Goal: Information Seeking & Learning: Compare options

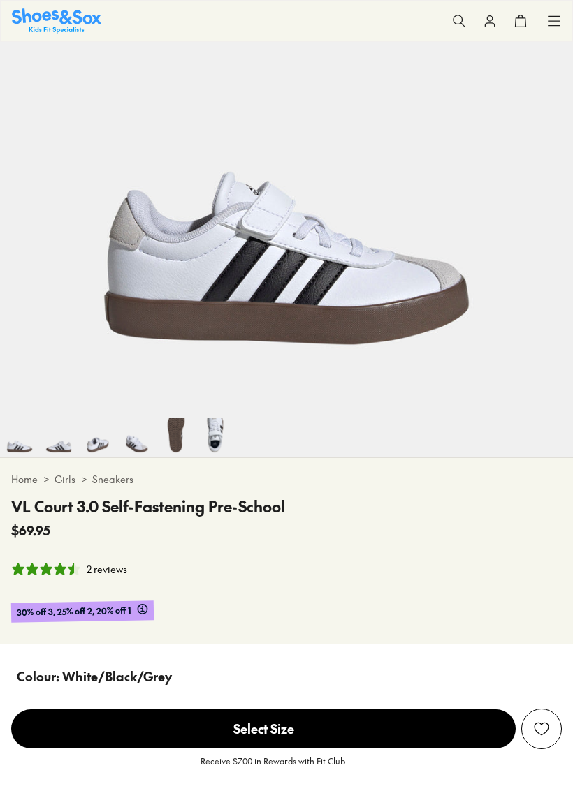
scroll to position [249, 0]
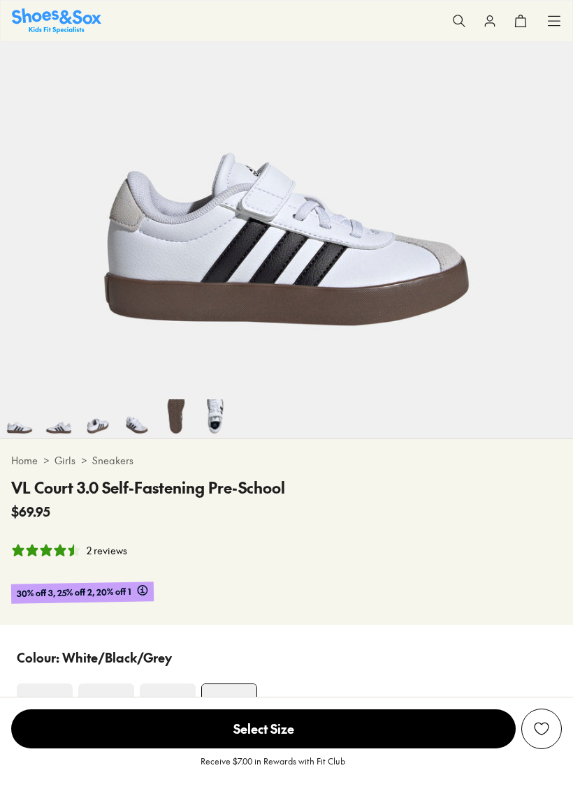
select select "*"
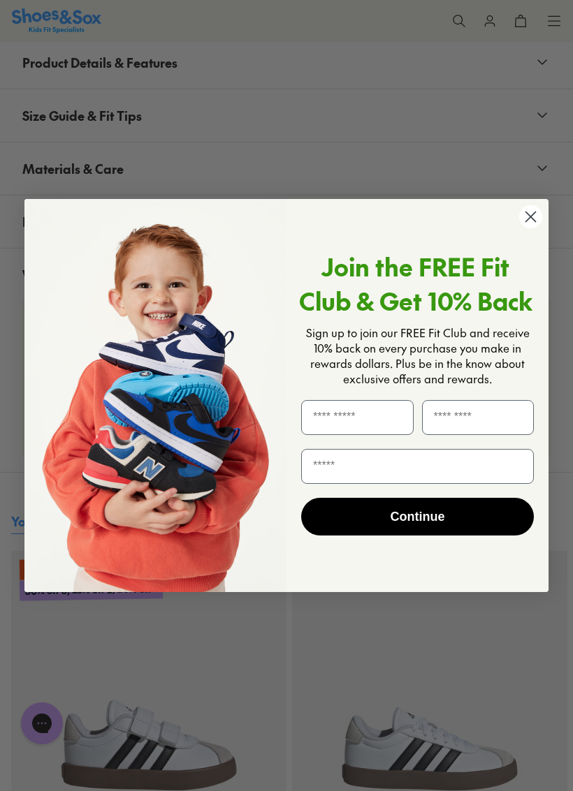
scroll to position [1584, 0]
click at [532, 219] on icon "Close dialog" at bounding box center [531, 217] width 10 height 10
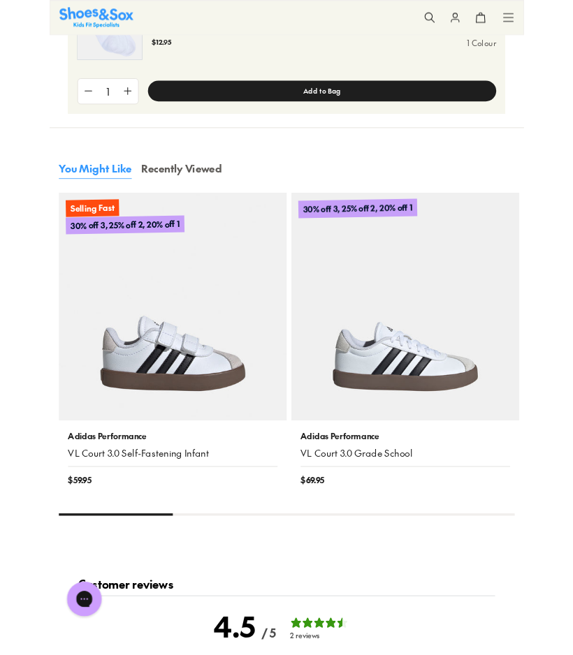
scroll to position [1902, 0]
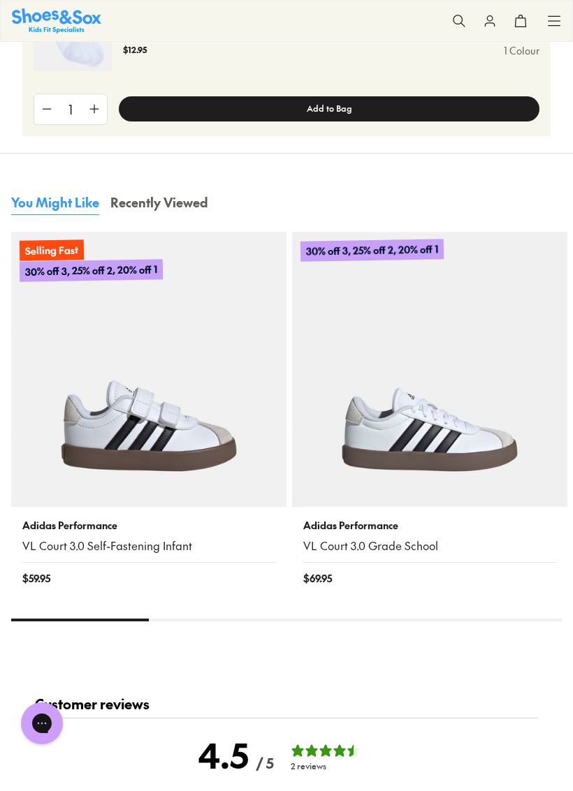
click at [184, 448] on img at bounding box center [148, 369] width 275 height 275
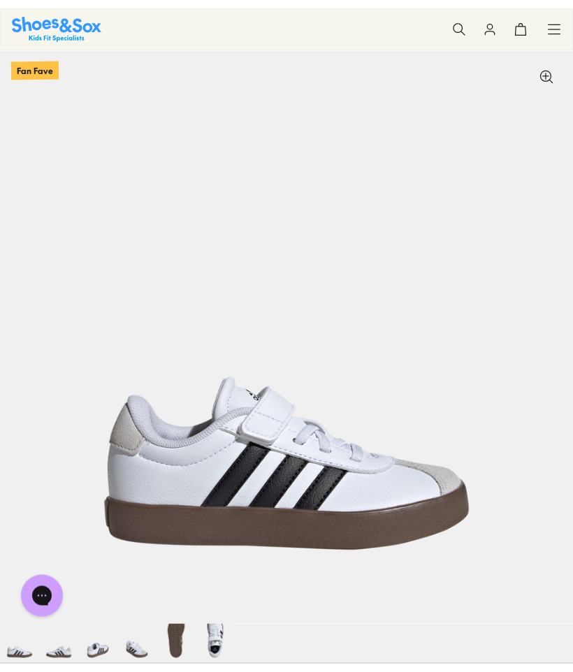
scroll to position [0, 0]
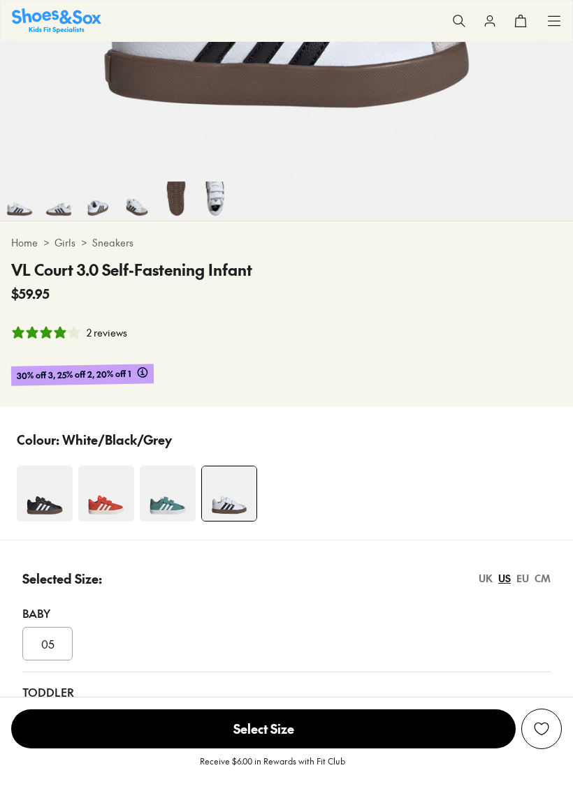
select select "*"
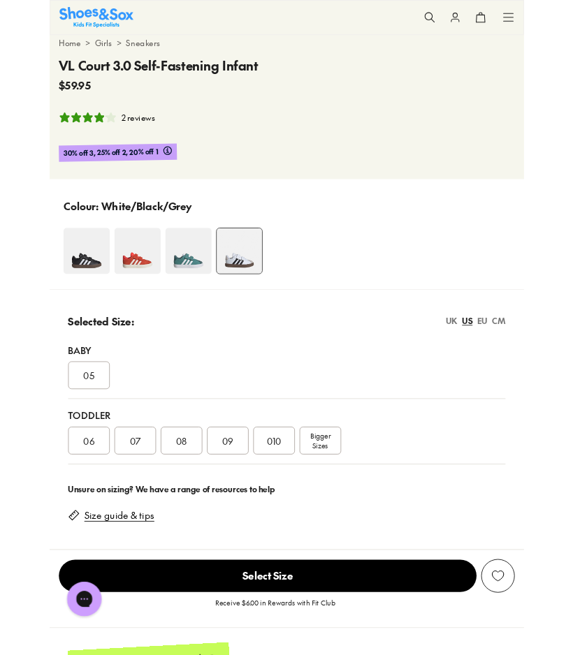
scroll to position [658, 0]
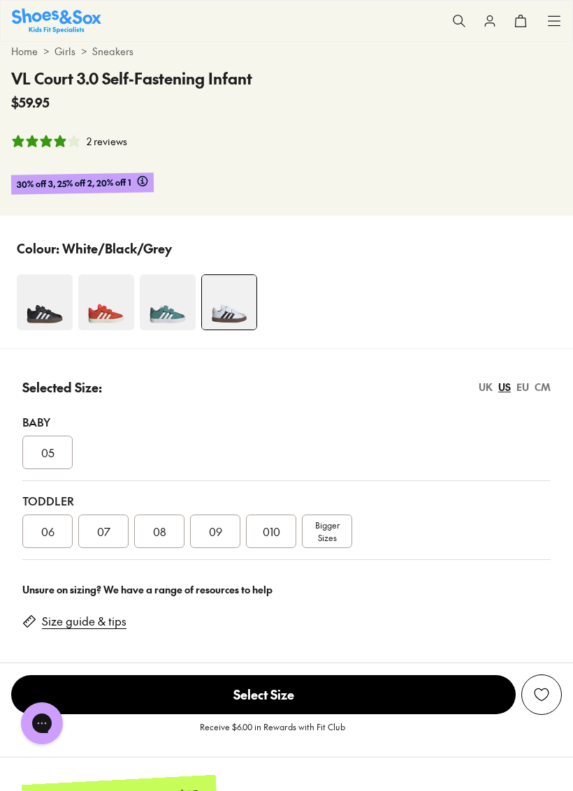
click at [337, 537] on span "Bigger Sizes" at bounding box center [327, 531] width 24 height 25
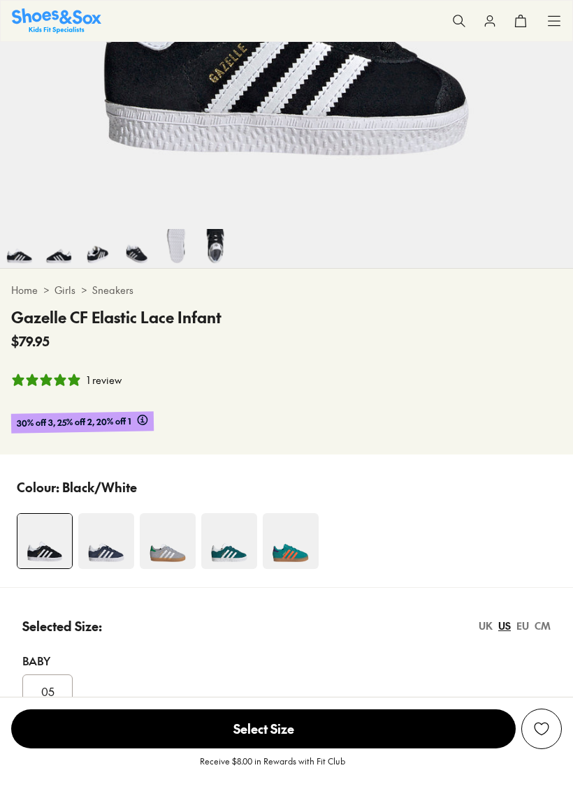
select select "*"
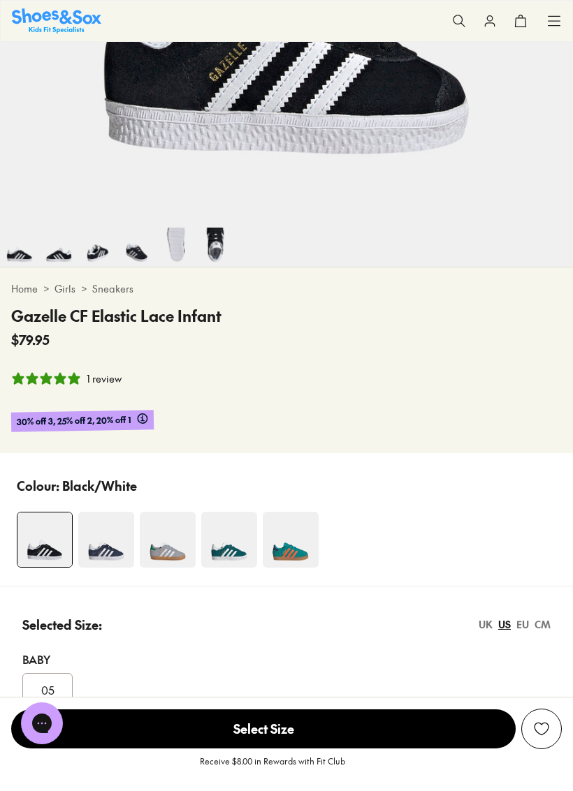
click at [172, 540] on img at bounding box center [168, 540] width 56 height 56
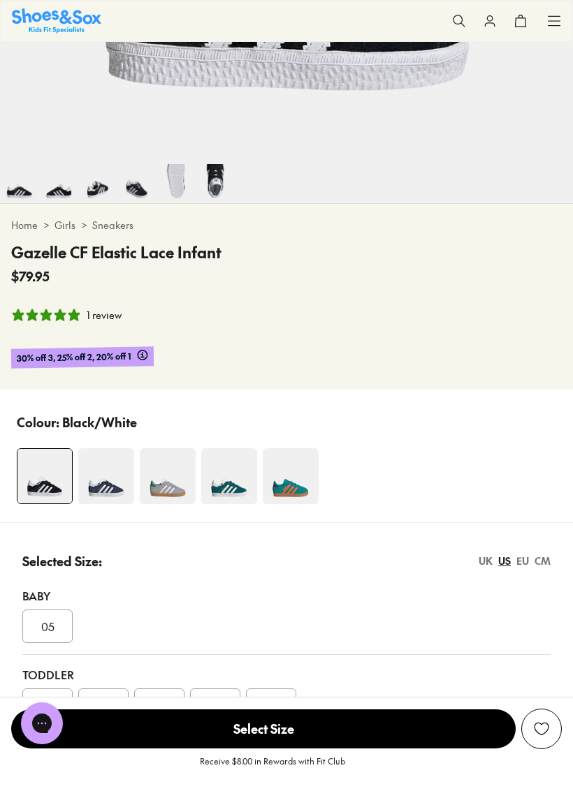
scroll to position [485, 0]
click at [115, 488] on img at bounding box center [106, 476] width 56 height 56
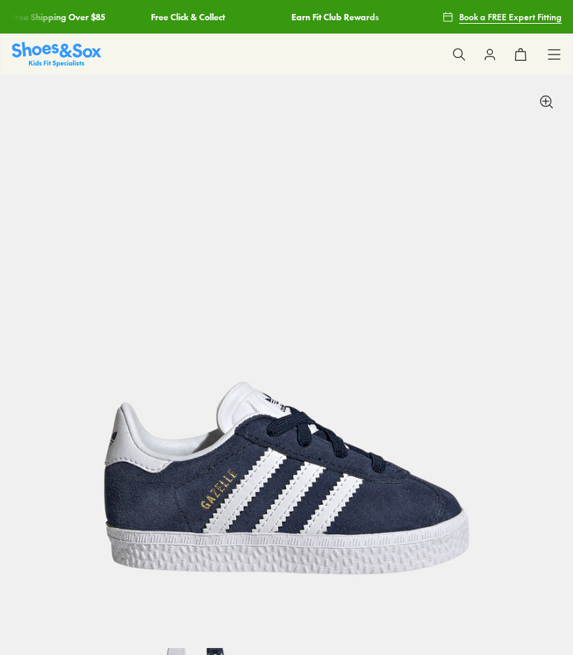
select select "*"
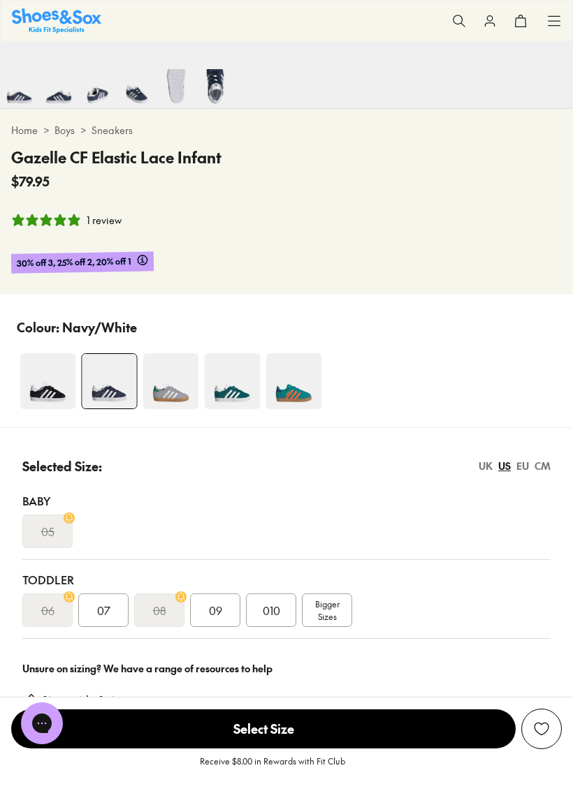
scroll to position [580, 0]
click at [327, 619] on span "Bigger Sizes" at bounding box center [327, 609] width 24 height 25
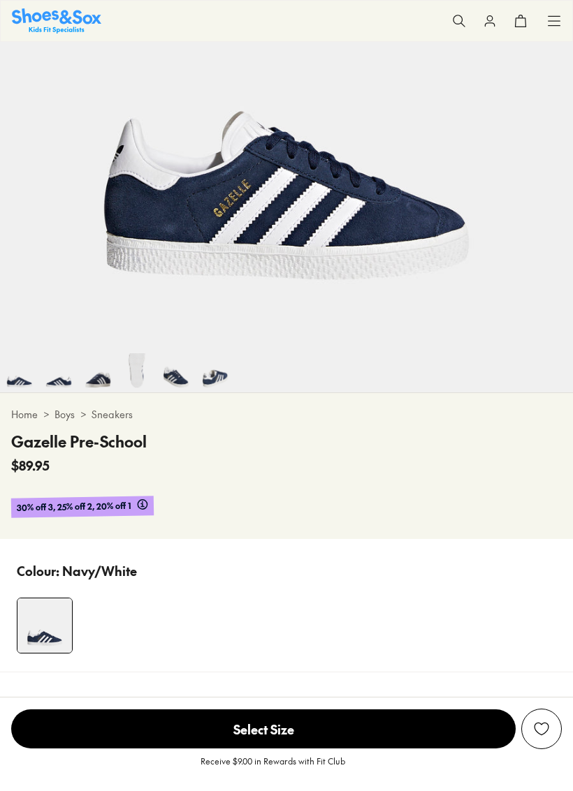
select select "*"
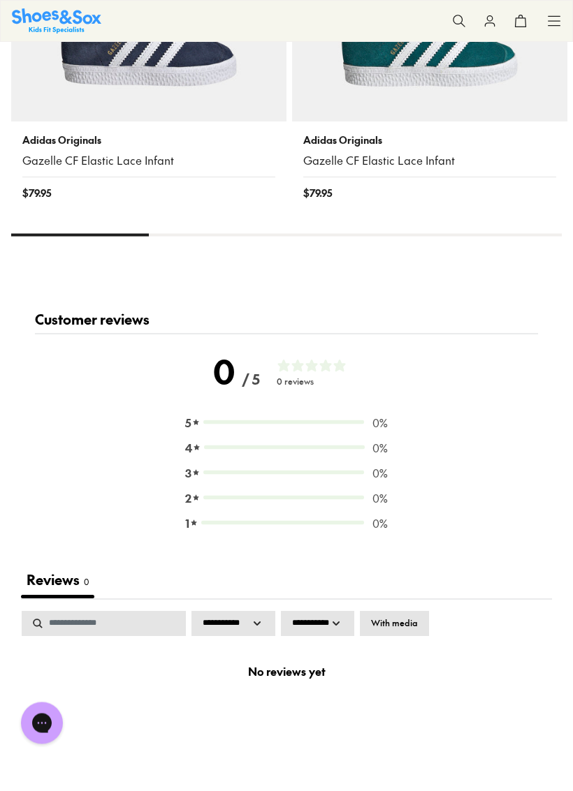
scroll to position [2285, 0]
